Goal: Task Accomplishment & Management: Manage account settings

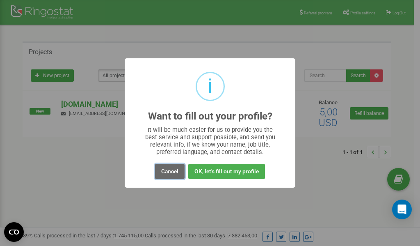
click at [170, 172] on button "Cancel" at bounding box center [170, 171] width 30 height 15
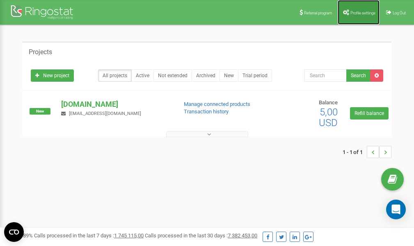
click at [358, 12] on span "Profile settings" at bounding box center [363, 13] width 25 height 5
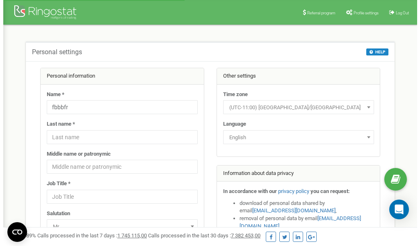
scroll to position [41, 0]
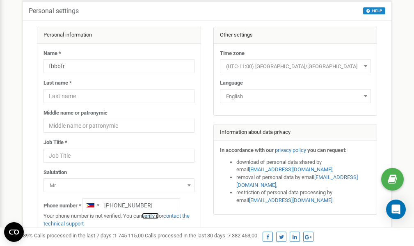
click at [155, 216] on link "verify it" at bounding box center [150, 216] width 17 height 6
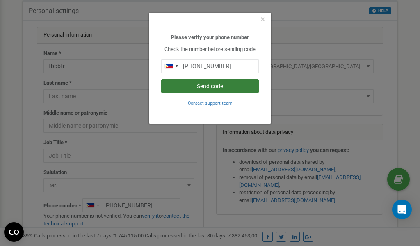
click at [214, 87] on button "Send code" at bounding box center [210, 86] width 98 height 14
